Goal: Task Accomplishment & Management: Use online tool/utility

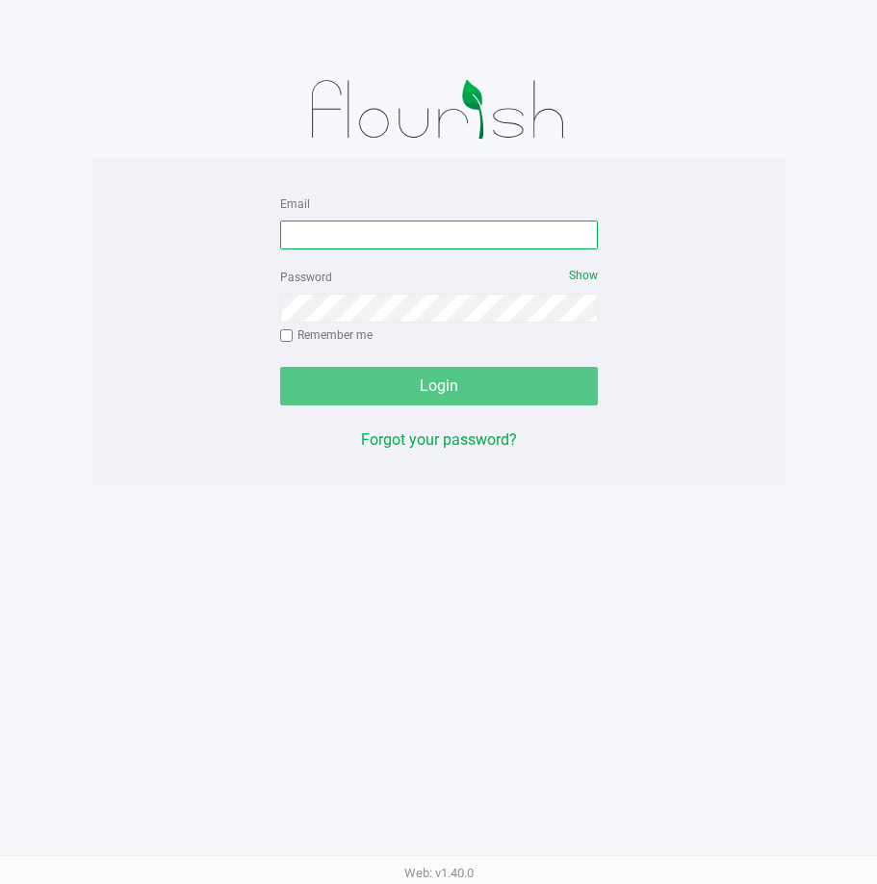
click at [425, 234] on input "Email" at bounding box center [439, 235] width 318 height 29
type input "[EMAIL_ADDRESS][DOMAIN_NAME]"
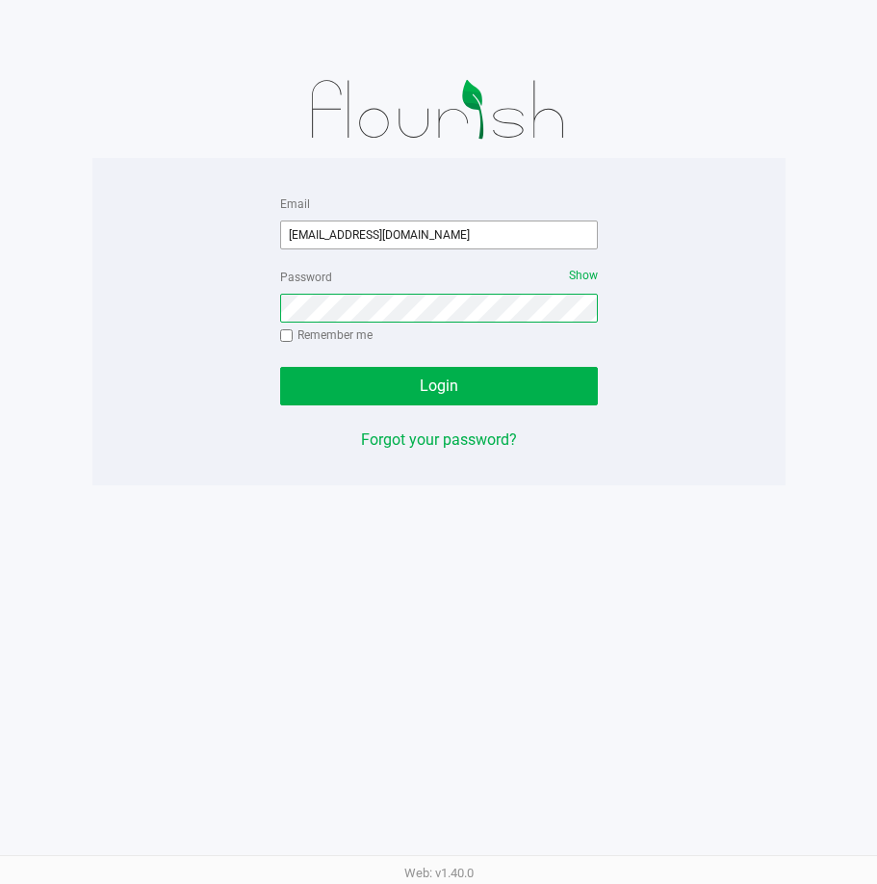
click at [280, 367] on button "Login" at bounding box center [439, 386] width 318 height 39
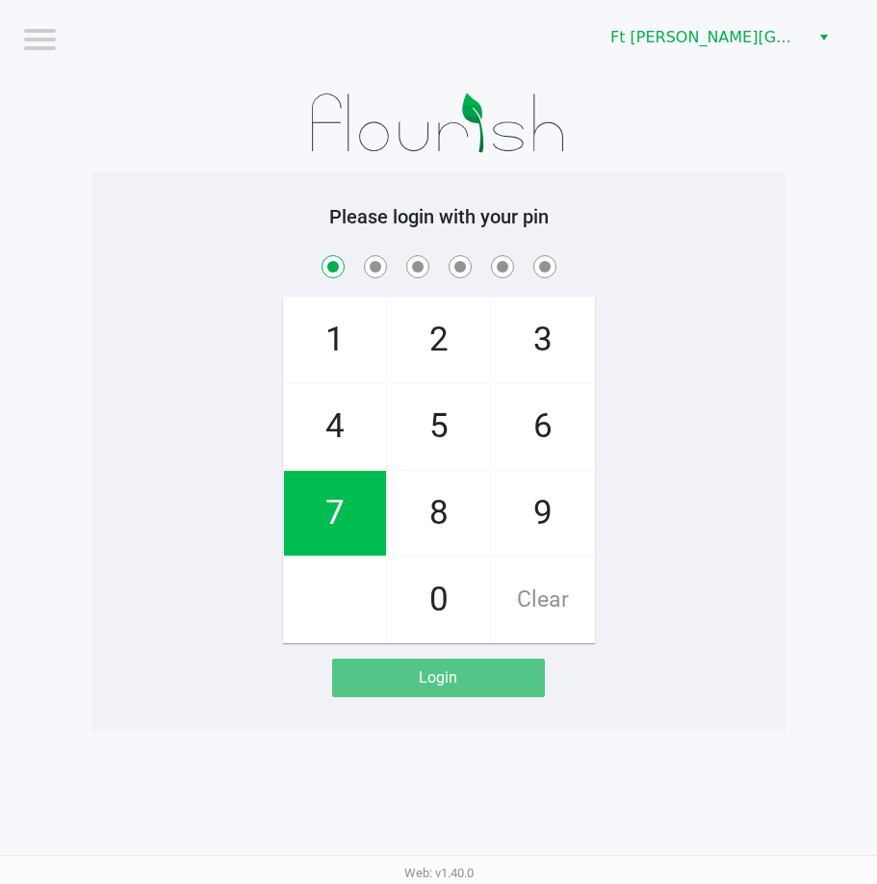
checkbox input "true"
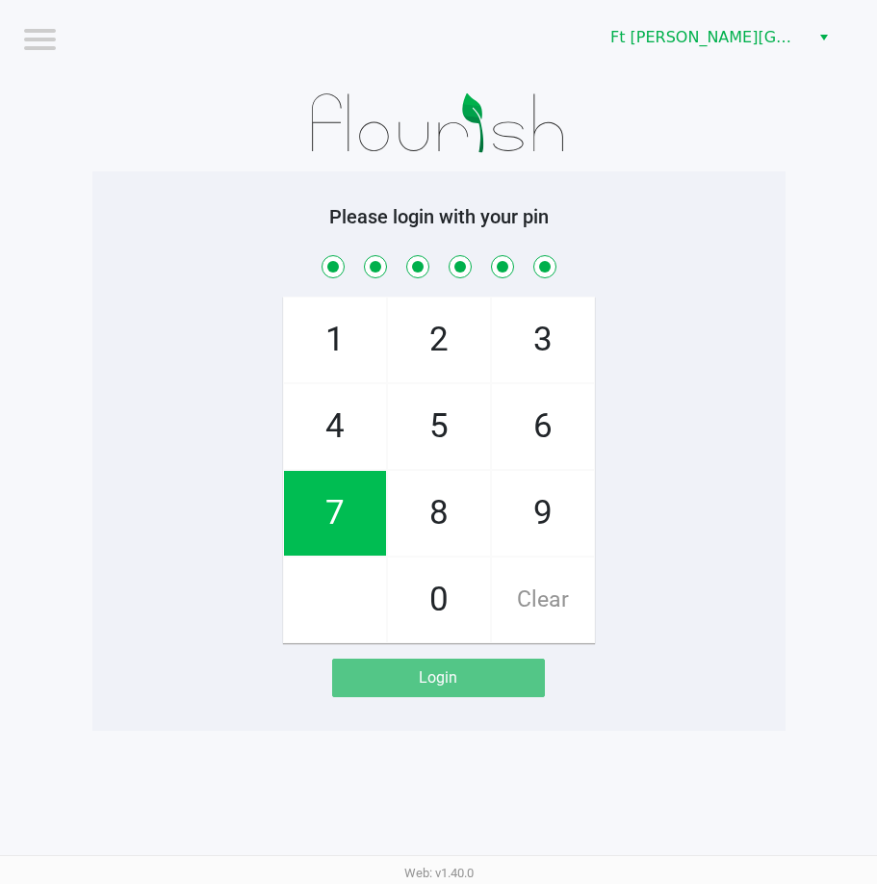
checkbox input "true"
